Goal: Navigation & Orientation: Understand site structure

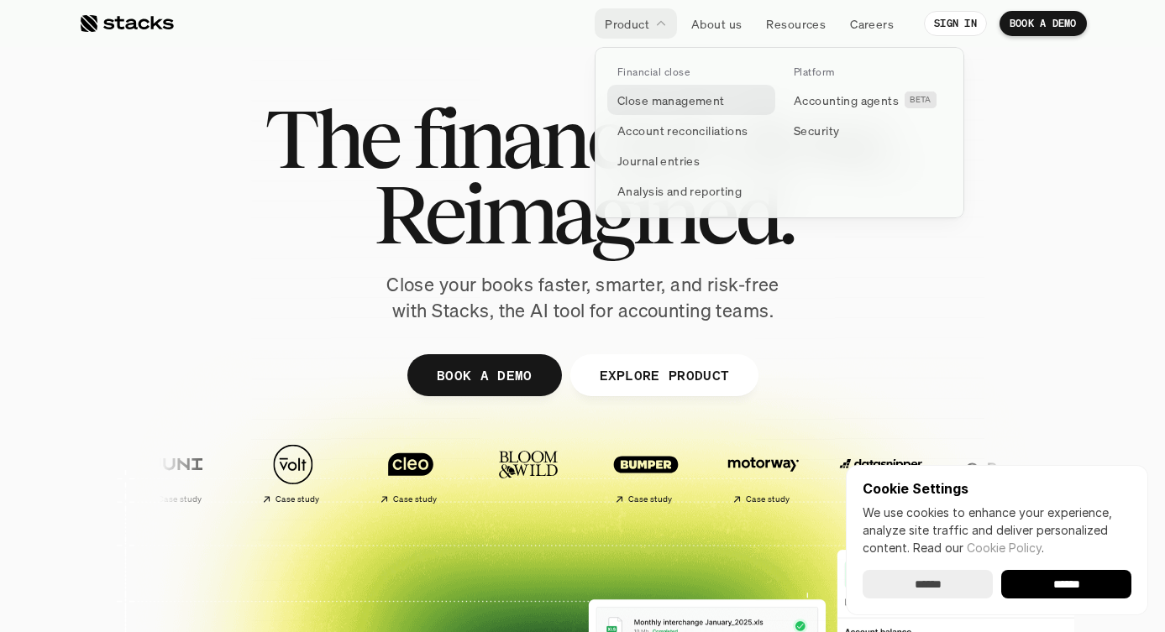
click at [636, 101] on p "Close management" at bounding box center [671, 101] width 108 height 18
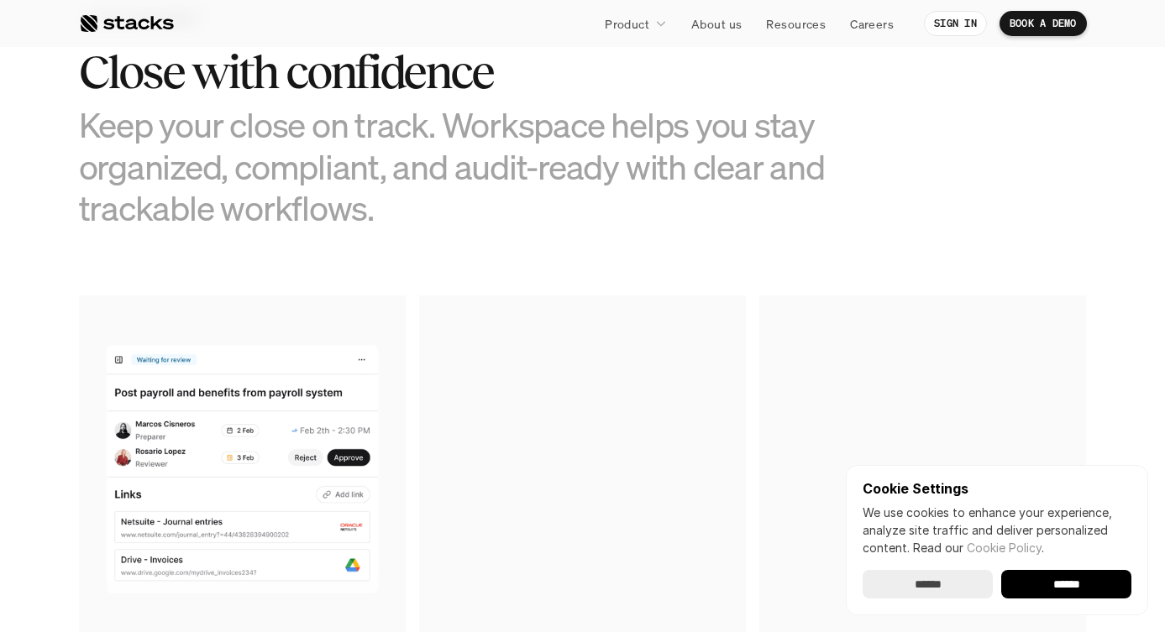
scroll to position [932, 0]
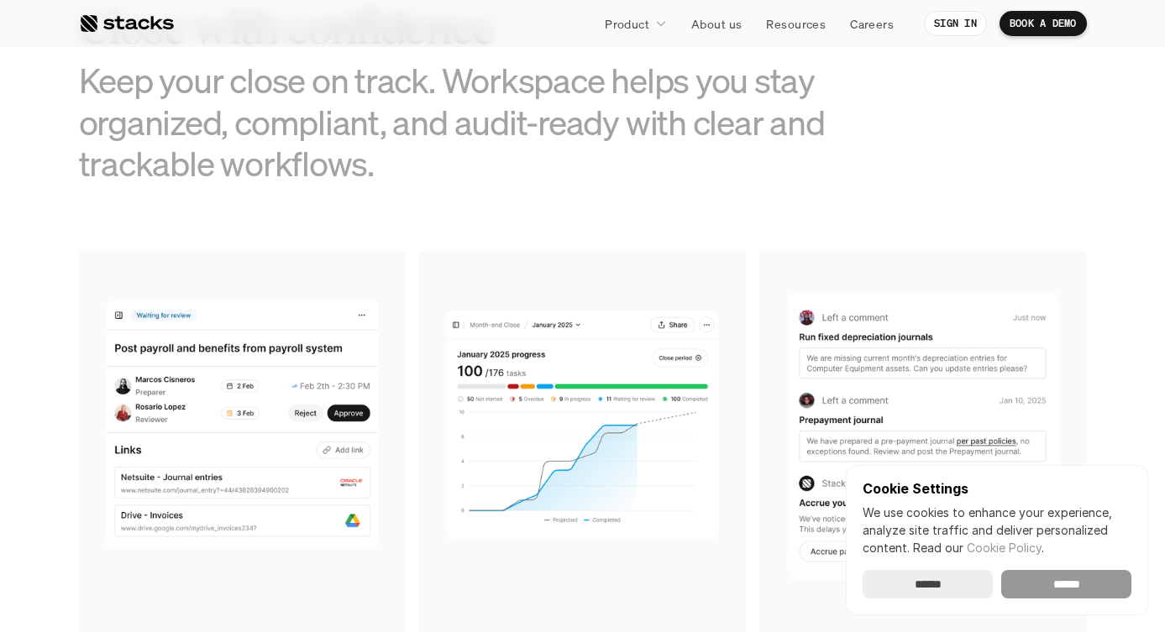
click at [1059, 597] on input "******" at bounding box center [1066, 584] width 130 height 29
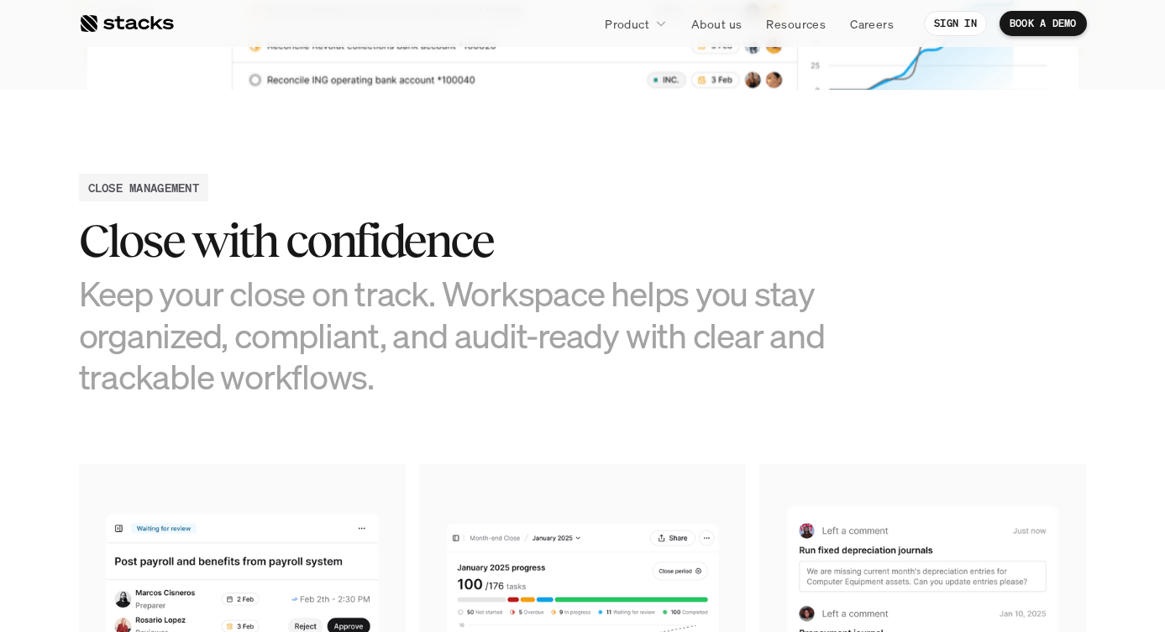
scroll to position [0, 0]
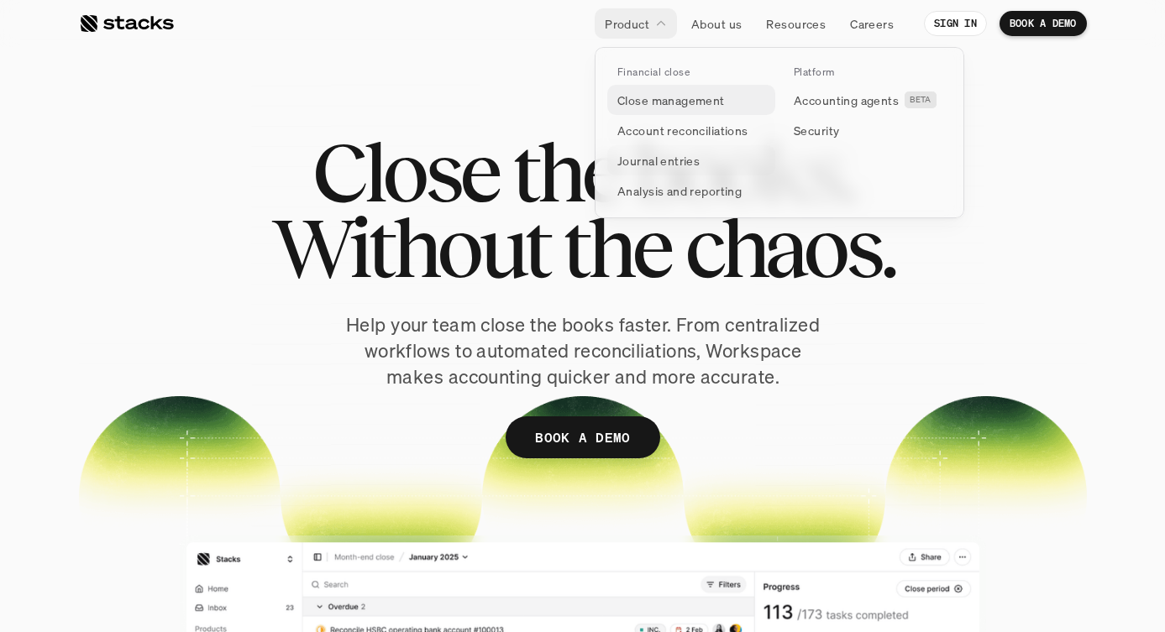
click at [654, 97] on p "Close management" at bounding box center [671, 101] width 108 height 18
click at [646, 133] on p "Account reconciliations" at bounding box center [682, 131] width 131 height 18
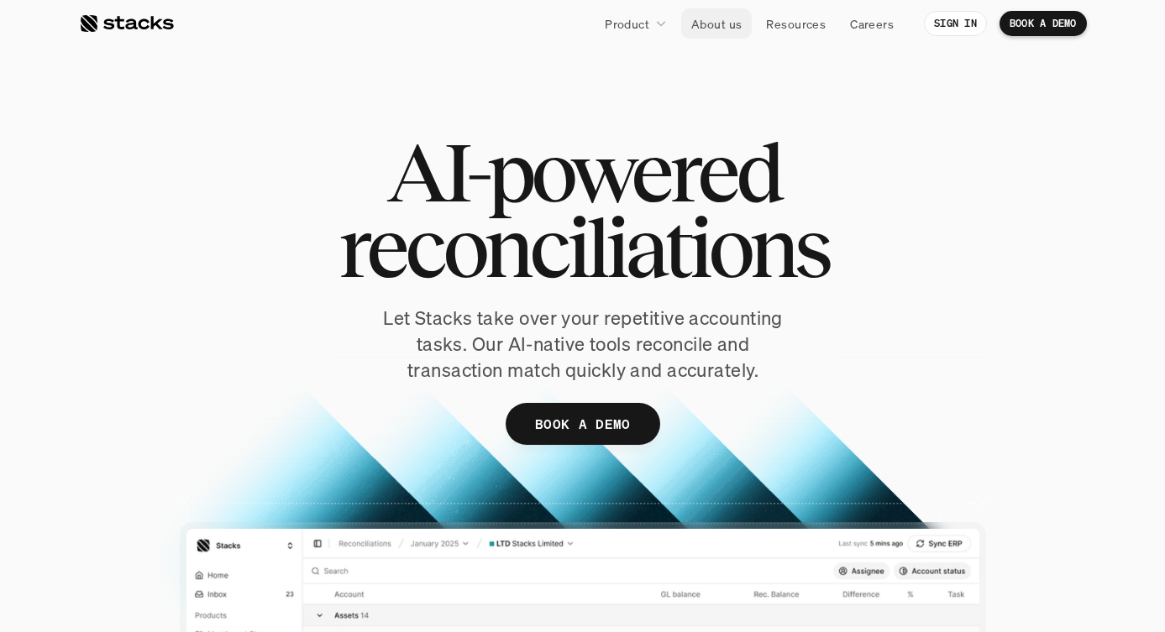
click at [705, 25] on p "About us" at bounding box center [716, 24] width 50 height 18
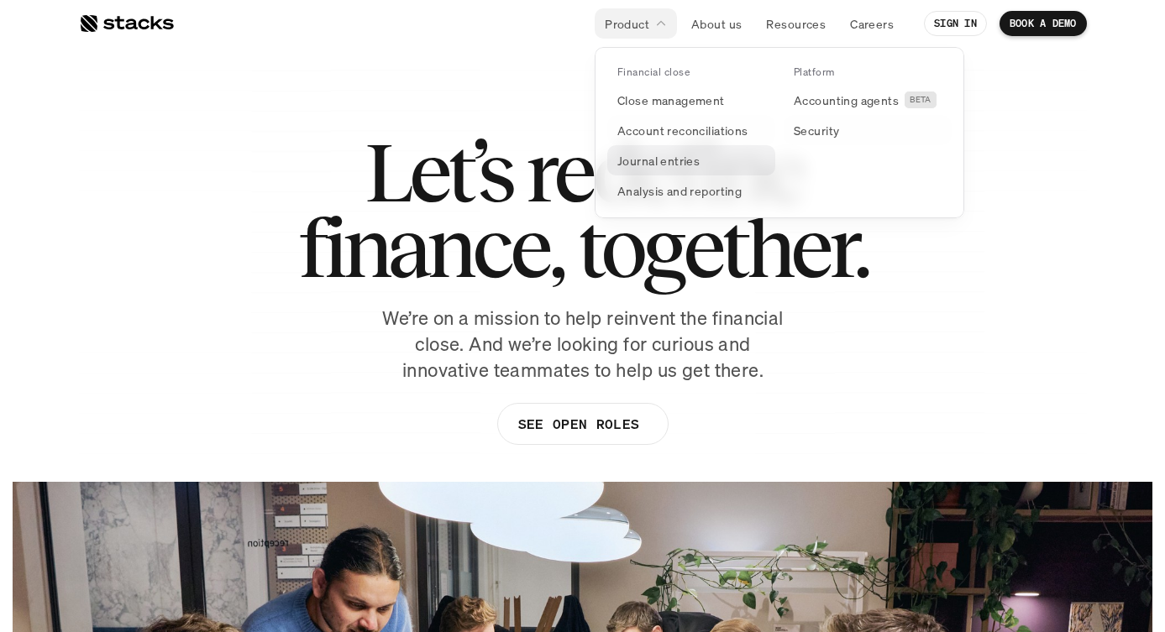
click at [648, 158] on p "Journal entries" at bounding box center [658, 161] width 82 height 18
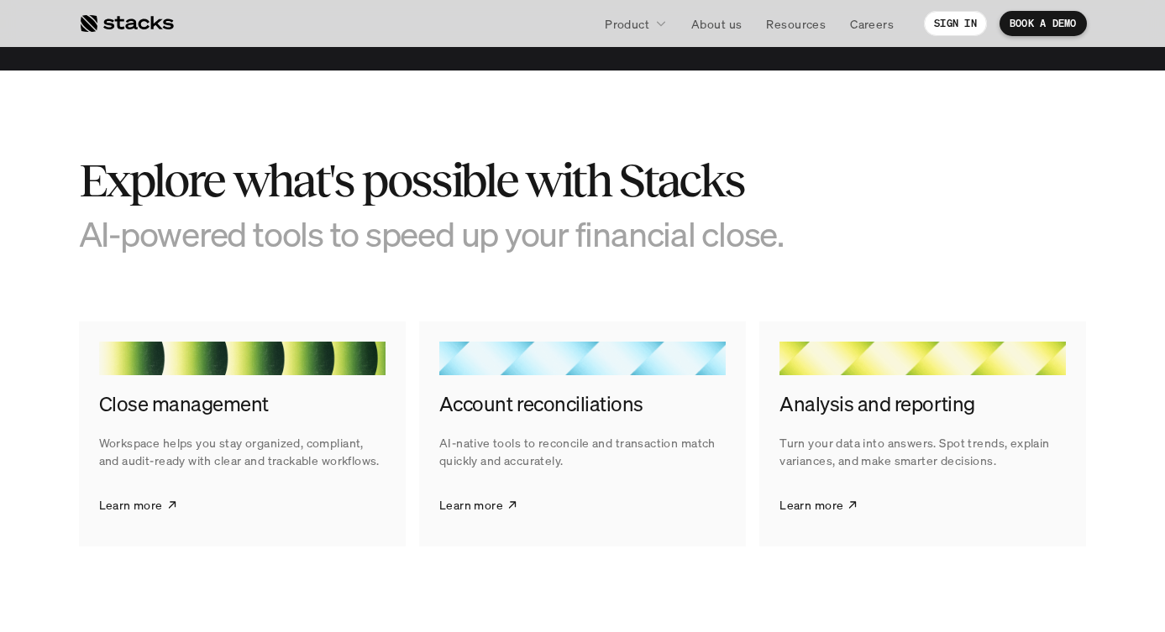
scroll to position [2306, 0]
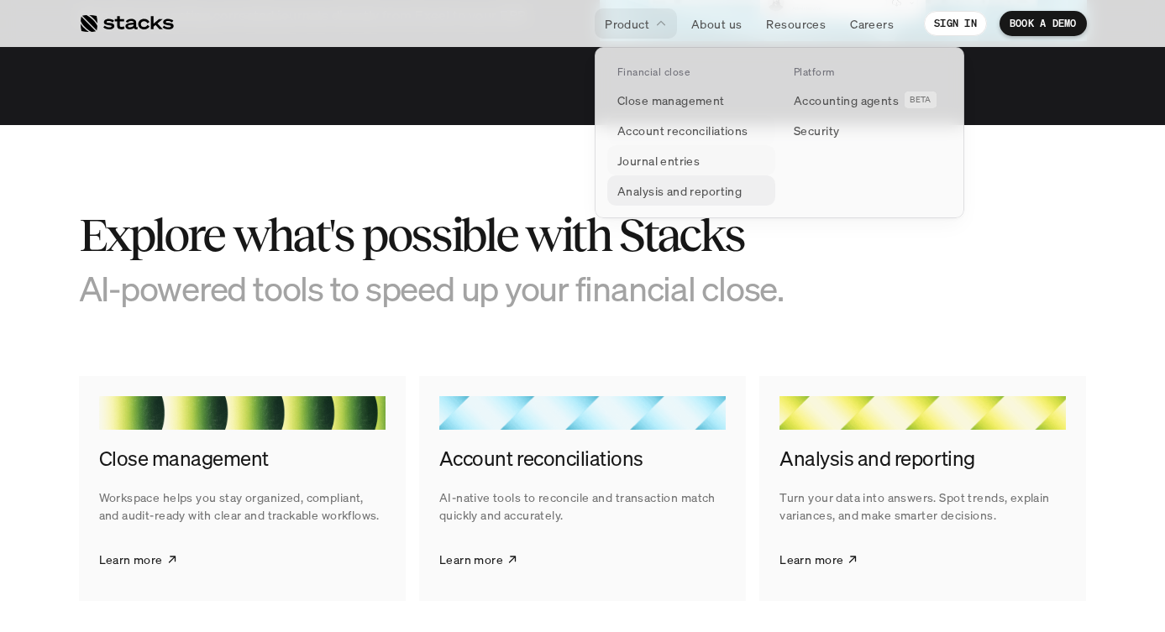
click at [669, 190] on p "Analysis and reporting" at bounding box center [679, 191] width 124 height 18
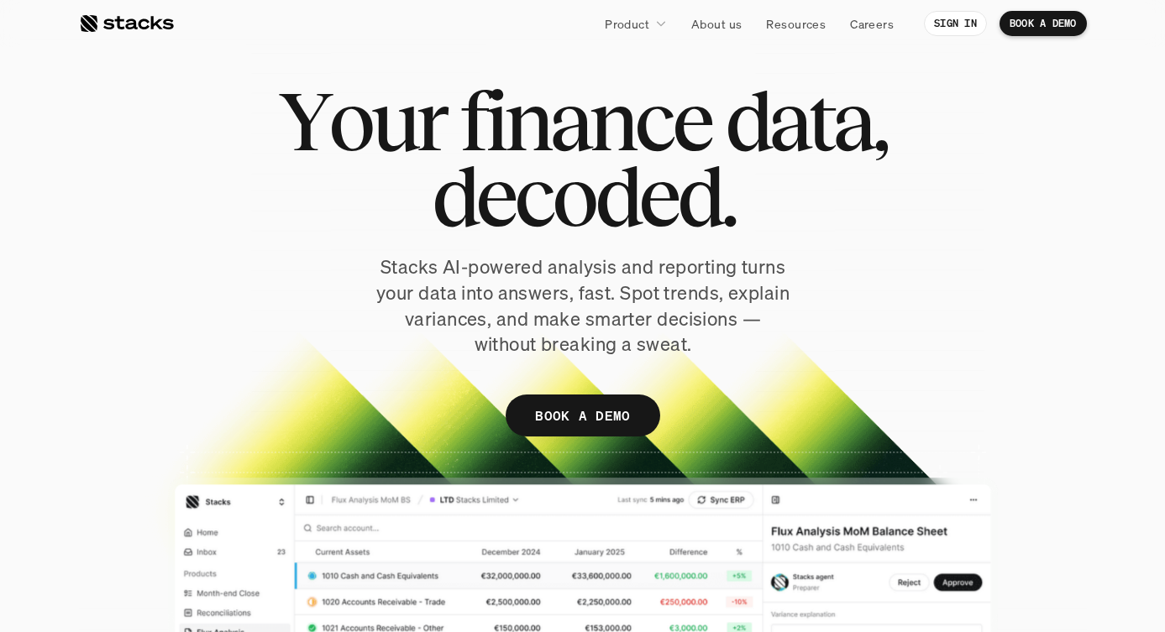
scroll to position [57, 0]
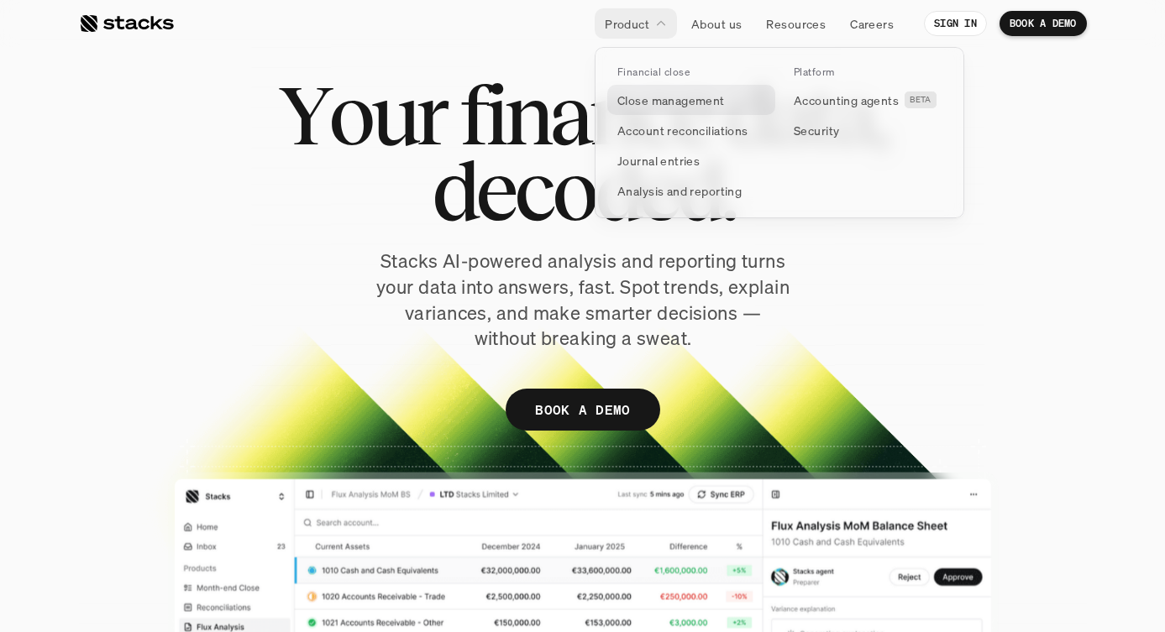
click at [662, 104] on p "Close management" at bounding box center [671, 101] width 108 height 18
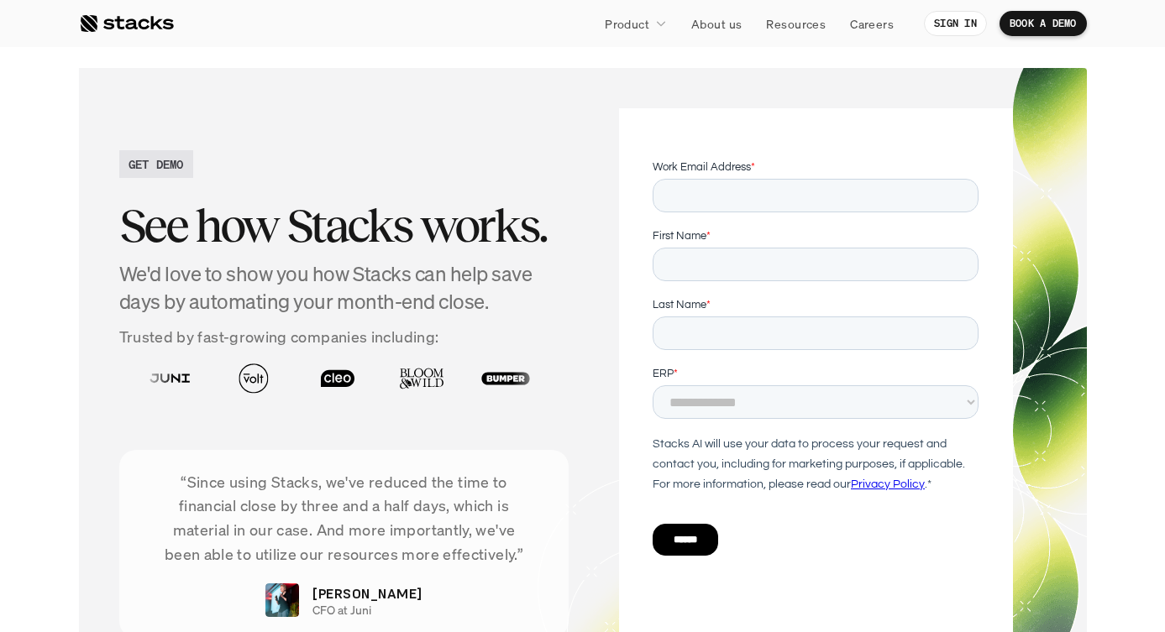
scroll to position [3087, 0]
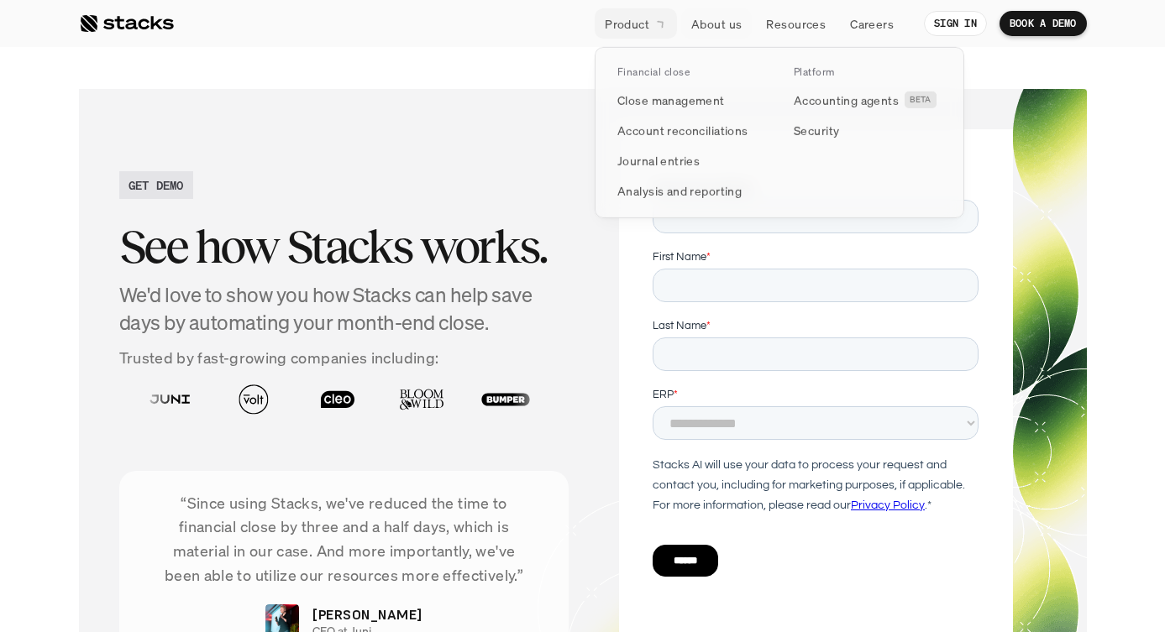
click at [712, 19] on p "About us" at bounding box center [716, 24] width 50 height 18
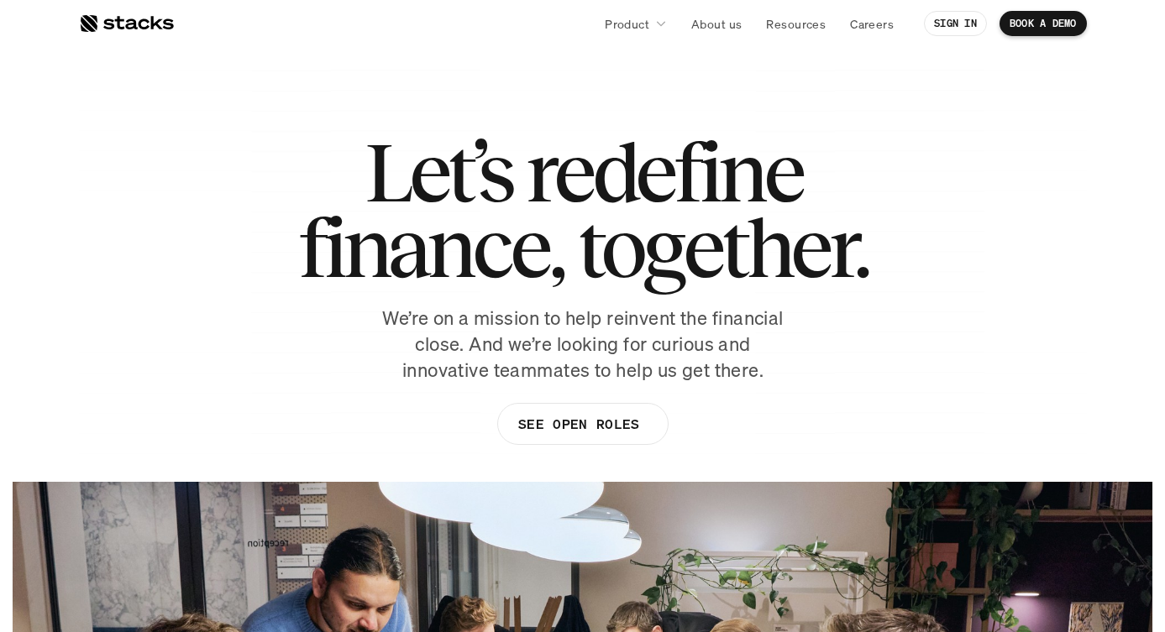
scroll to position [7, 0]
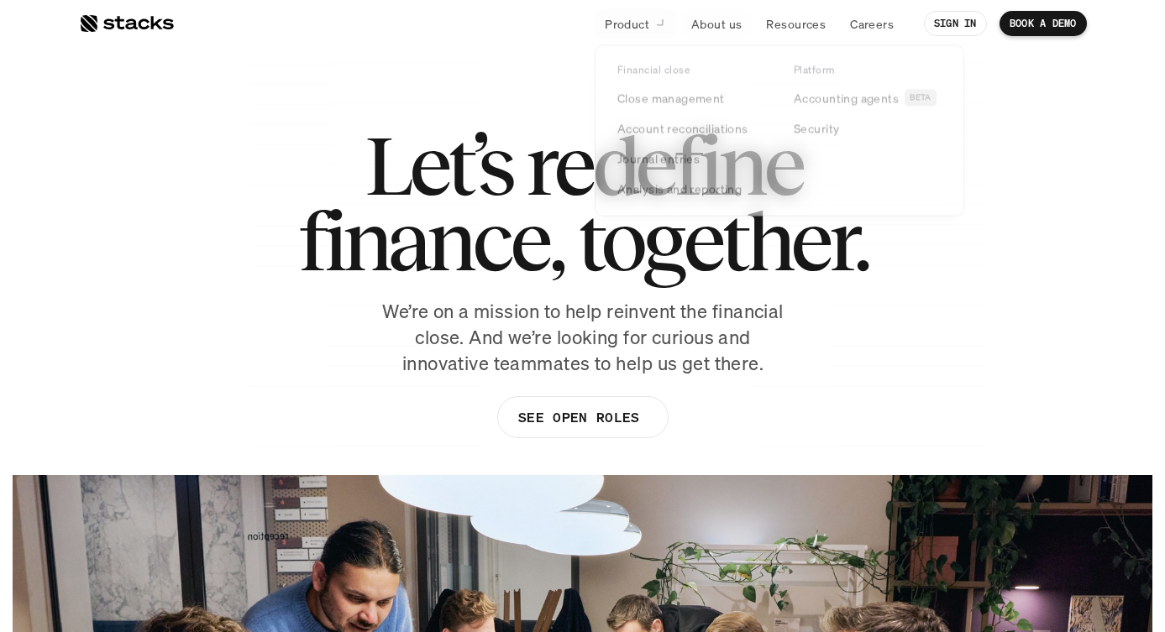
click at [658, 24] on icon at bounding box center [661, 23] width 17 height 17
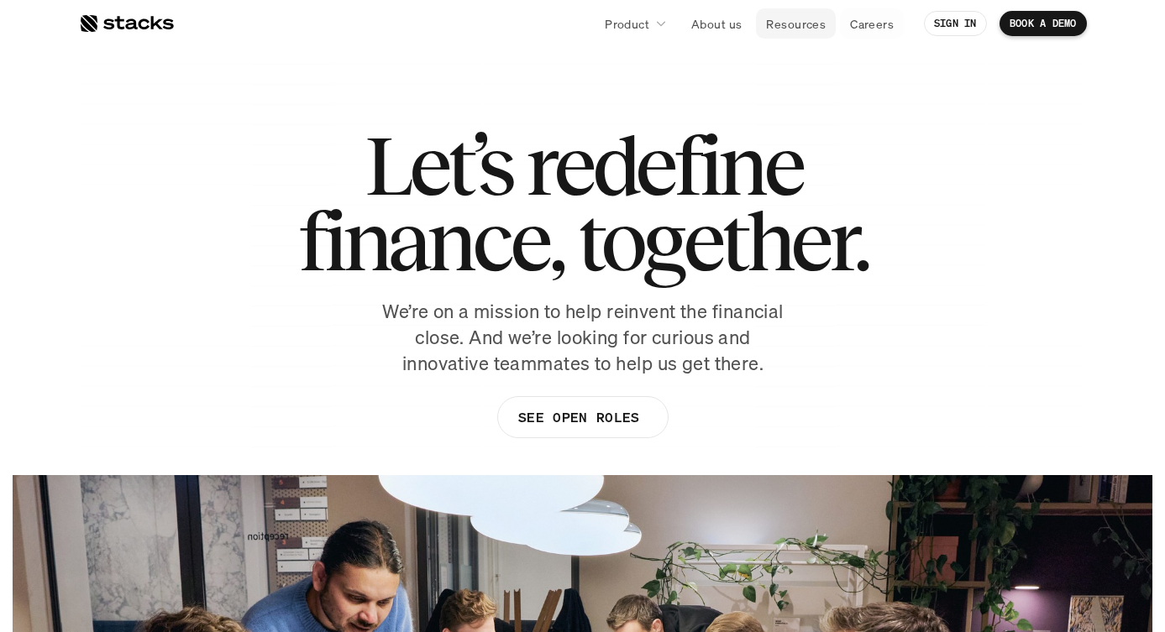
click at [796, 33] on link "Resources" at bounding box center [796, 23] width 80 height 30
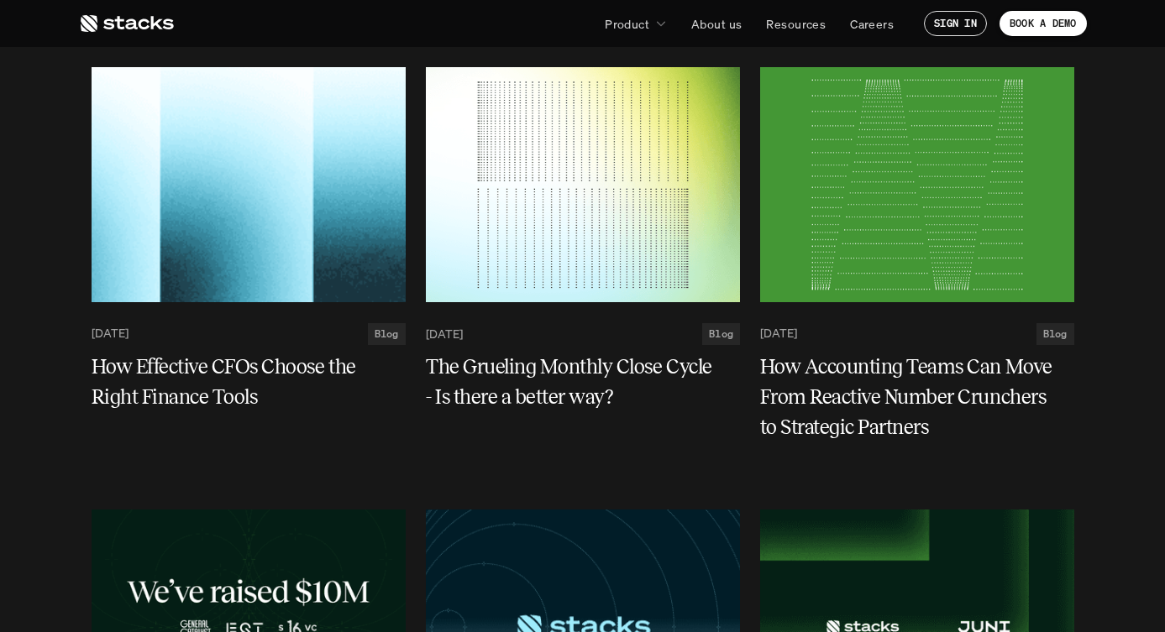
scroll to position [4670, 0]
